Goal: Find specific page/section: Find specific page/section

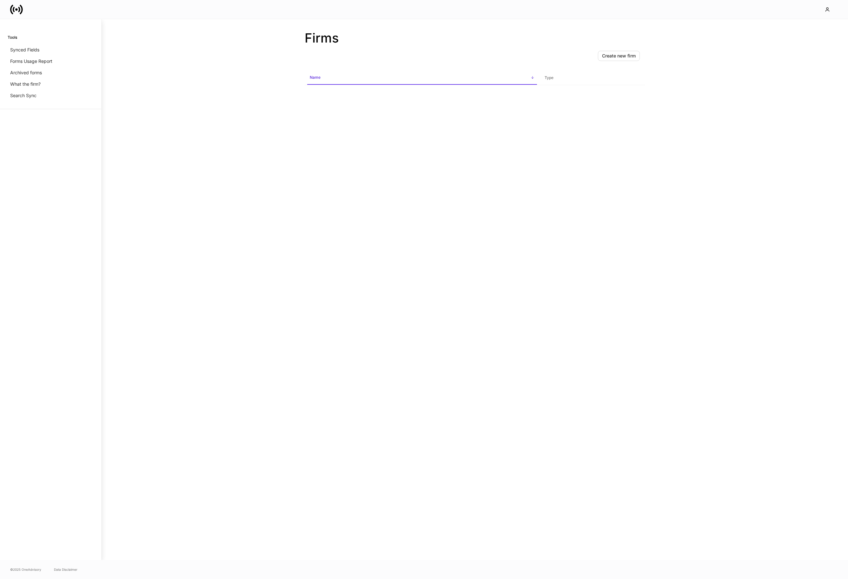
click at [327, 165] on div "Create new firm Name sorted ascending Type" at bounding box center [475, 303] width 340 height 514
click at [329, 164] on div "Create new firm Name sorted ascending Type" at bounding box center [475, 303] width 340 height 514
click at [309, 158] on div "Create new firm Name sorted ascending Type" at bounding box center [475, 303] width 340 height 514
click at [20, 9] on icon at bounding box center [19, 9] width 2 height 5
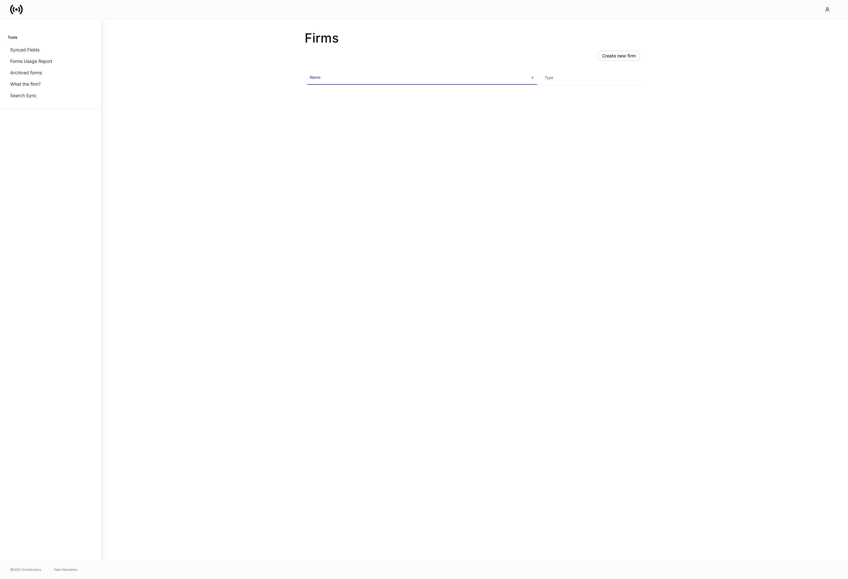
click at [20, 9] on icon at bounding box center [19, 9] width 2 height 5
click at [29, 61] on p "Forms Usage Report" at bounding box center [31, 61] width 42 height 6
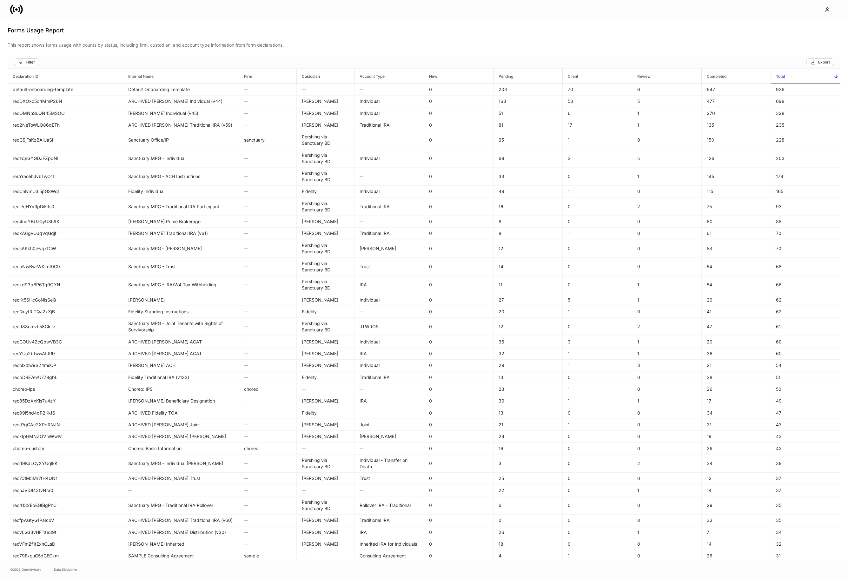
click at [17, 6] on icon at bounding box center [16, 9] width 13 height 13
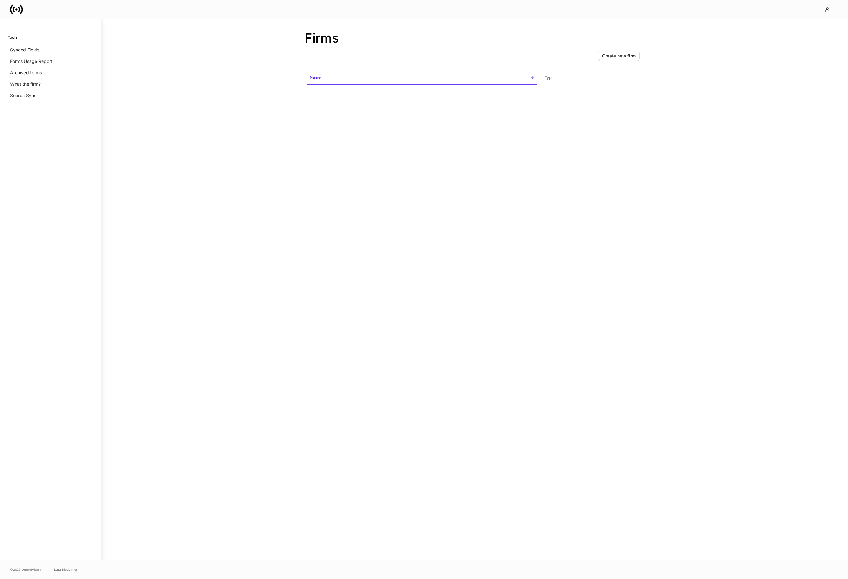
click at [14, 5] on icon at bounding box center [16, 9] width 13 height 13
click at [15, 6] on icon at bounding box center [16, 9] width 13 height 13
click at [17, 6] on icon at bounding box center [16, 9] width 13 height 13
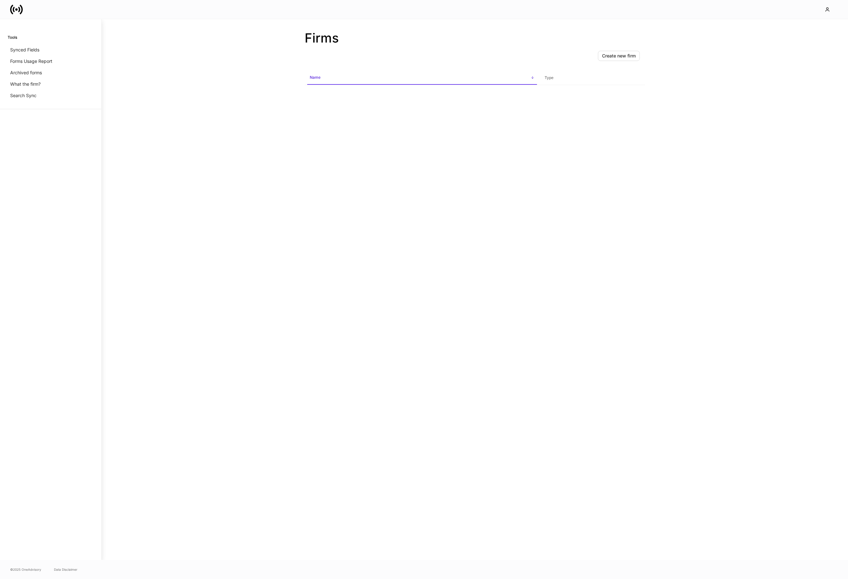
click at [376, 83] on span "Name sorted ascending" at bounding box center [422, 78] width 230 height 14
click at [38, 53] on p "Synced Fields" at bounding box center [24, 50] width 29 height 6
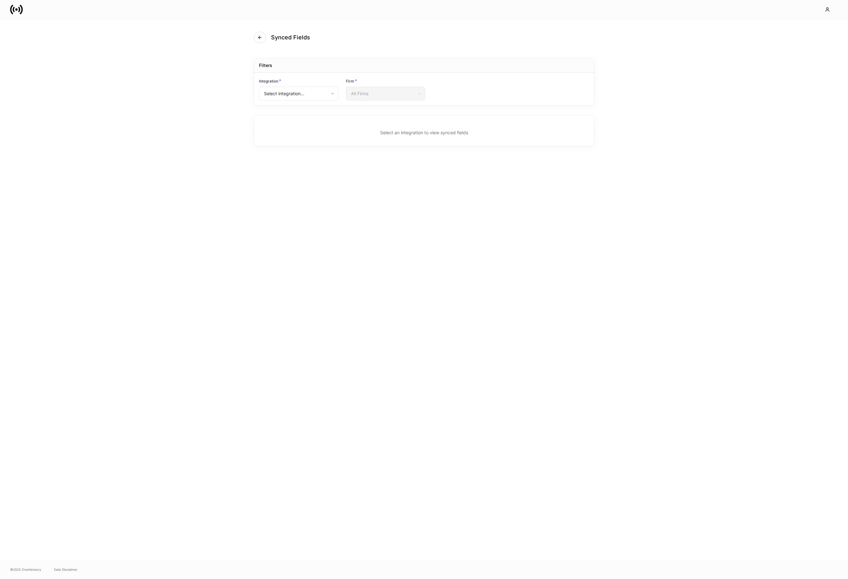
click at [147, 63] on div "Synced Fields Filters Integration * Select integration... ​ Firm * All Firms ​ …" at bounding box center [424, 289] width 848 height 541
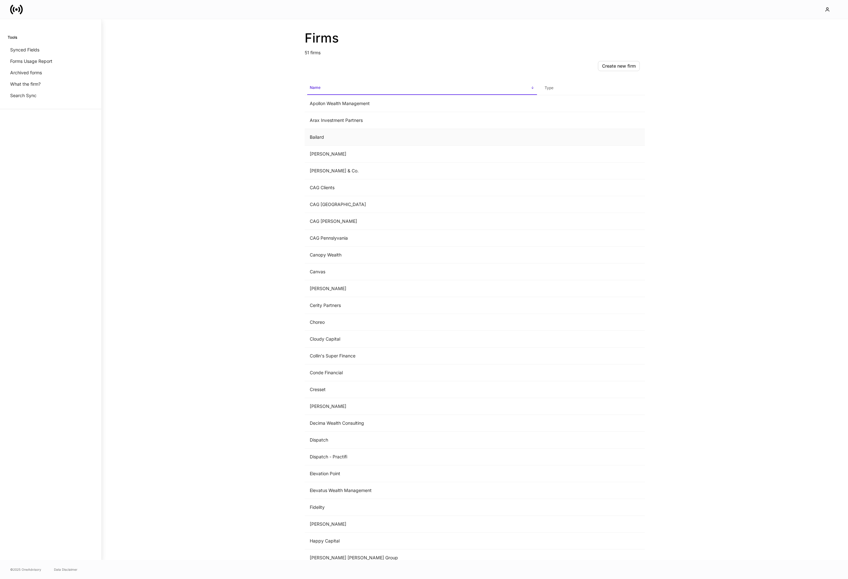
click at [319, 139] on td "Bailard" at bounding box center [422, 137] width 235 height 17
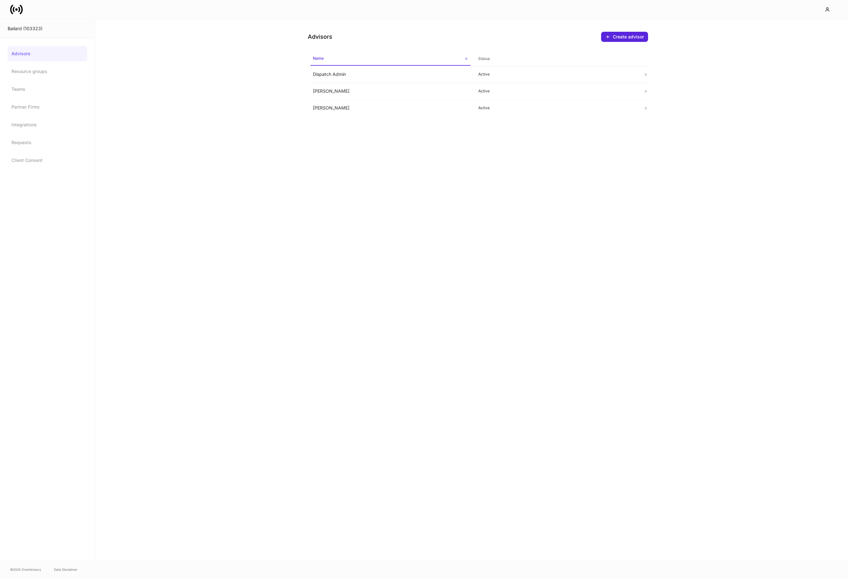
click at [178, 118] on div "Advisors Create advisor Name sorted ascending Status Dispatch Admin Active [PER…" at bounding box center [471, 289] width 753 height 541
